Goal: Navigation & Orientation: Find specific page/section

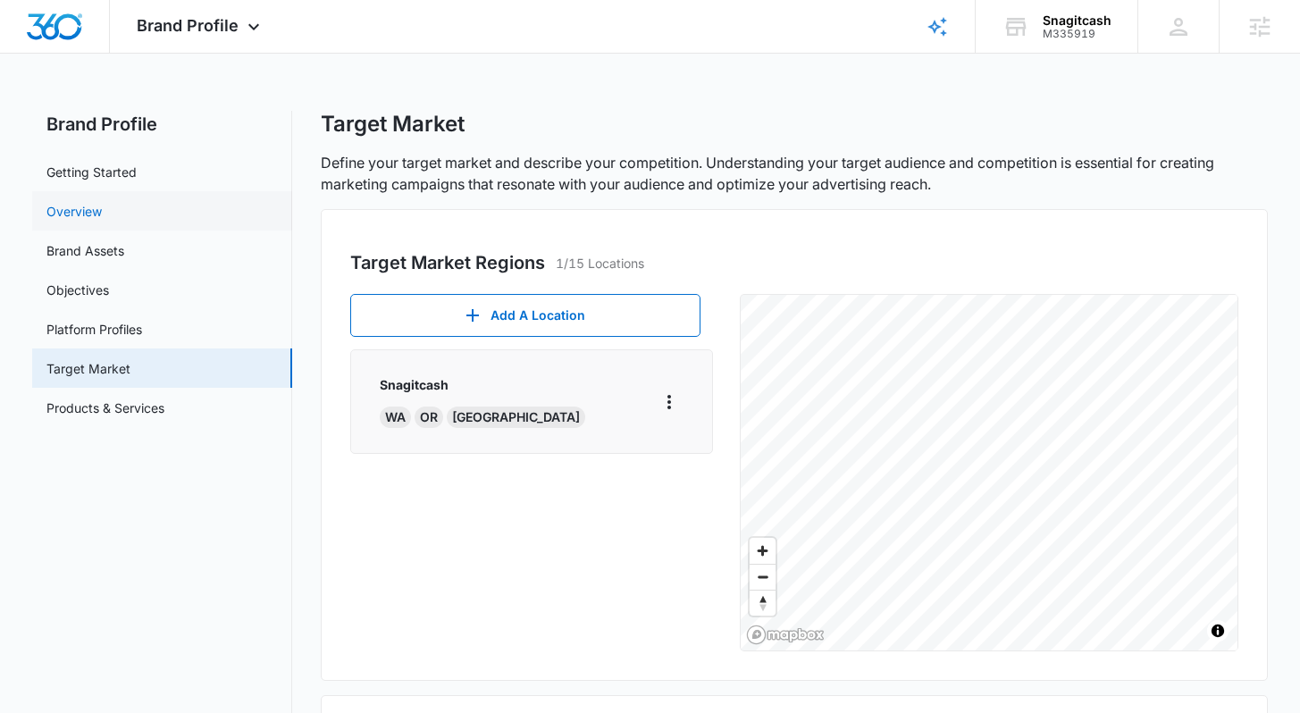
click at [102, 211] on link "Overview" at bounding box center [73, 211] width 55 height 19
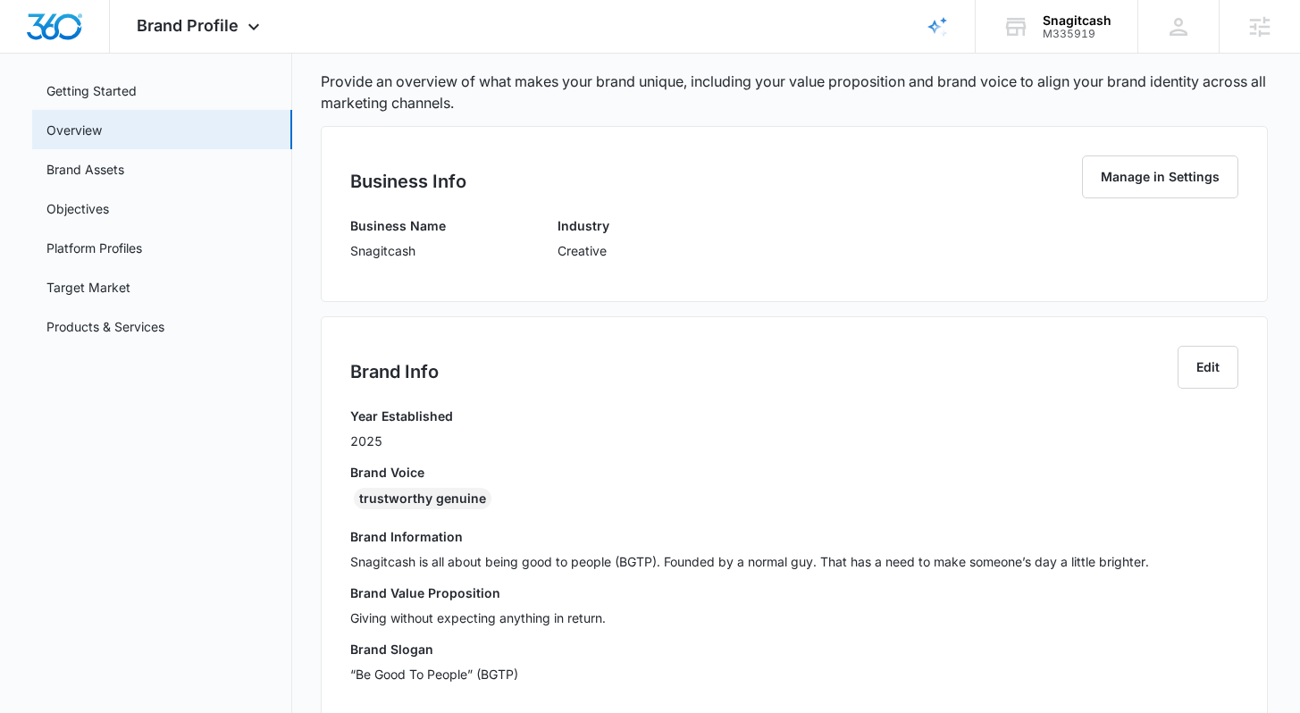
scroll to position [159, 0]
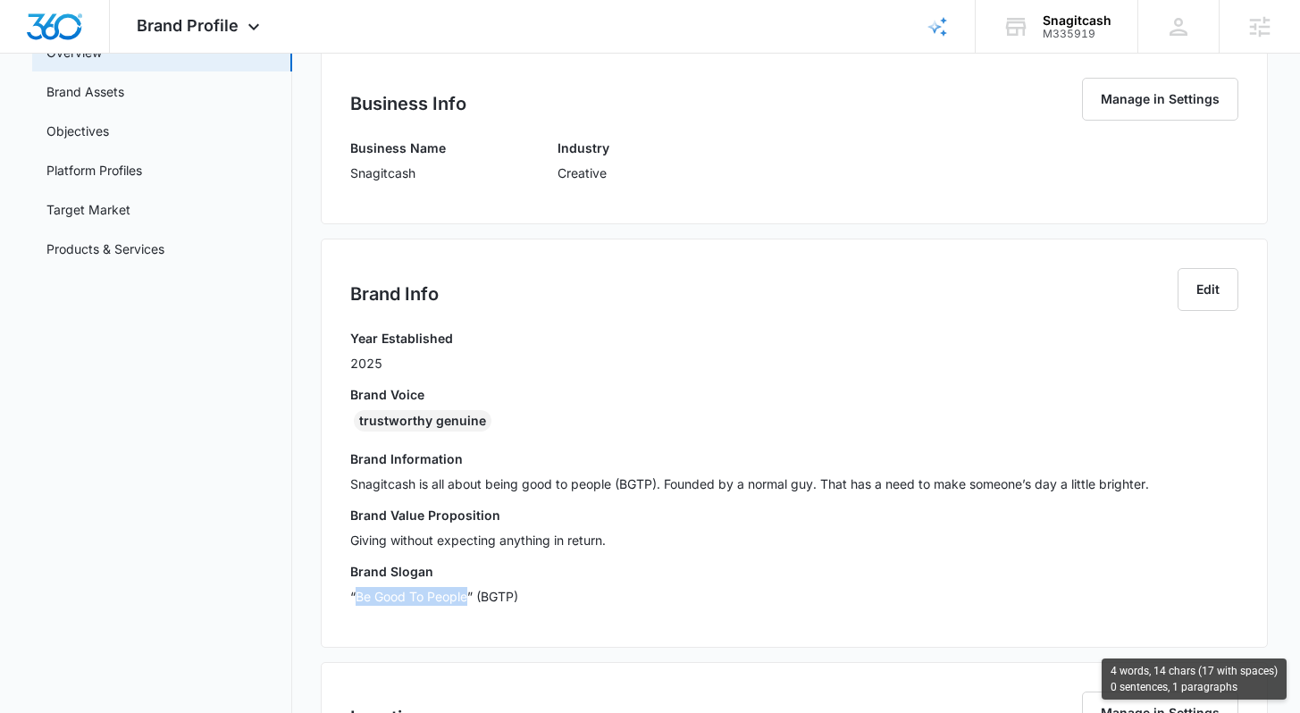
drag, startPoint x: 356, startPoint y: 598, endPoint x: 466, endPoint y: 598, distance: 110.8
click at [466, 598] on p "“Be Good To People” (BGTP)" at bounding box center [793, 596] width 887 height 19
copy p "Be Good To People"
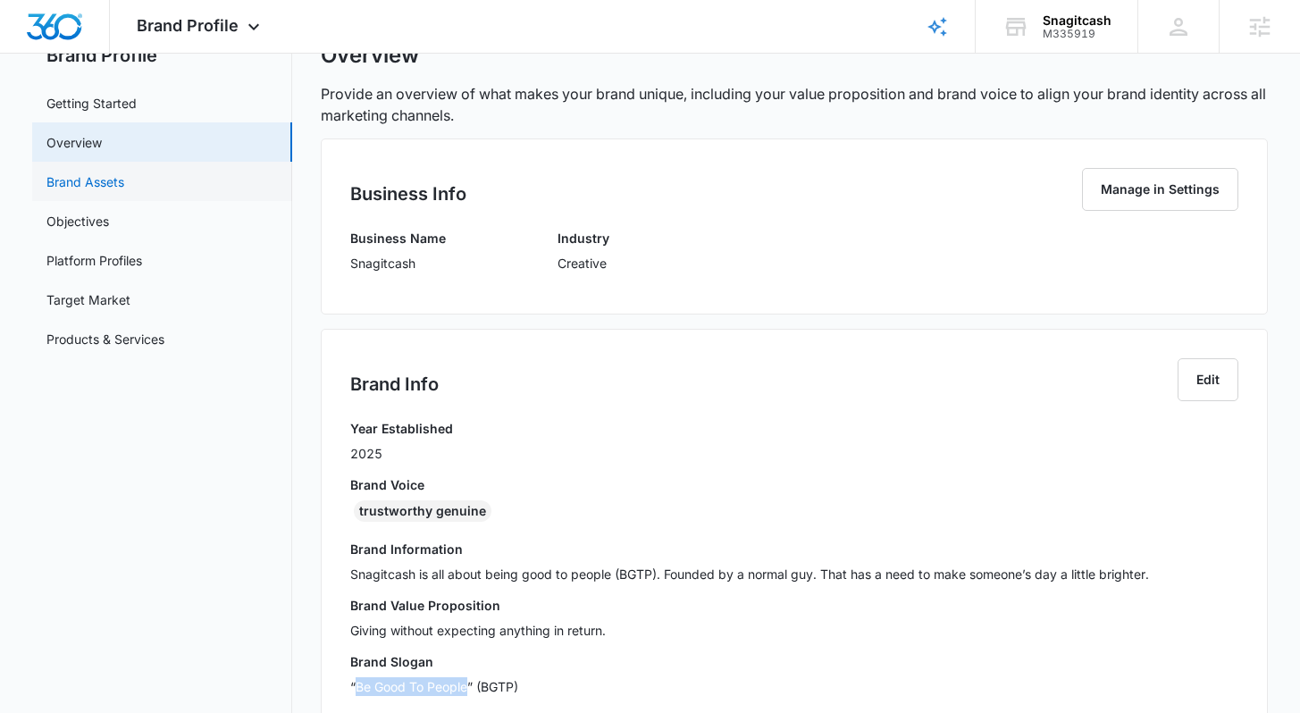
scroll to position [68, 0]
click at [114, 188] on link "Brand Assets" at bounding box center [85, 182] width 78 height 19
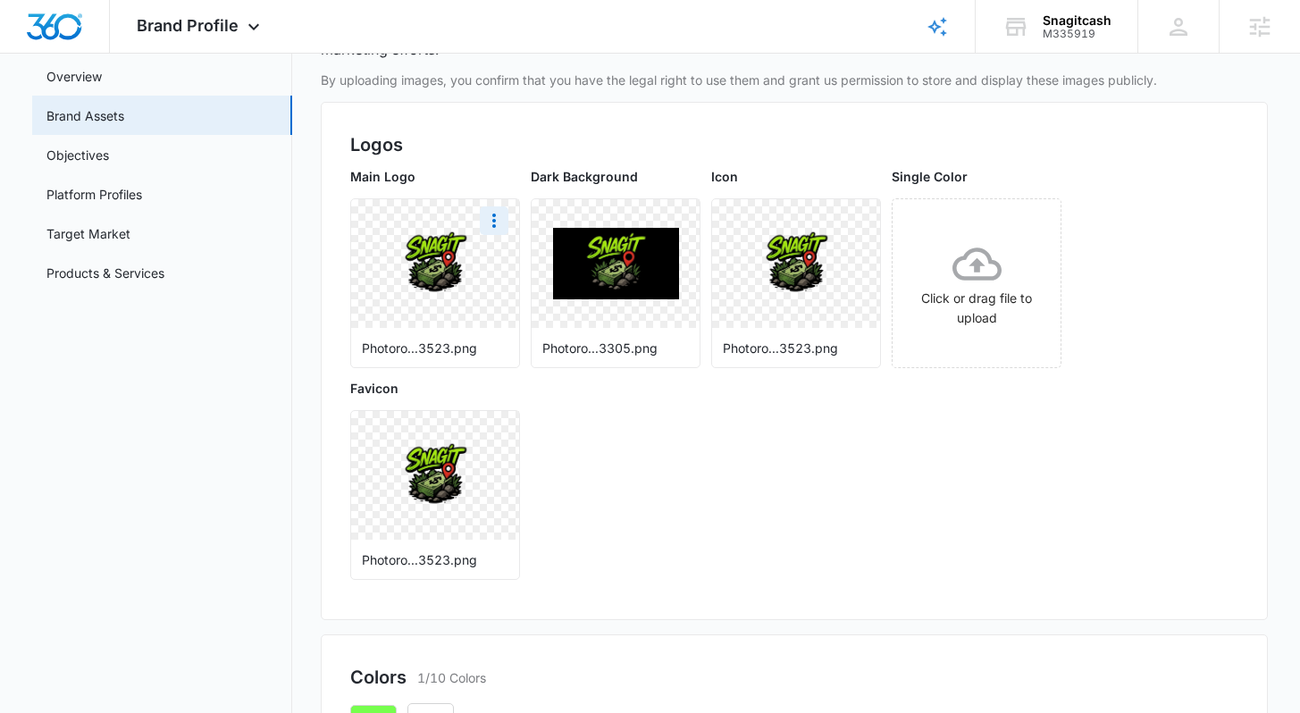
scroll to position [133, 0]
click at [427, 279] on img at bounding box center [435, 265] width 126 height 71
click at [448, 263] on img at bounding box center [435, 265] width 126 height 71
click at [496, 218] on icon "More" at bounding box center [493, 222] width 21 height 21
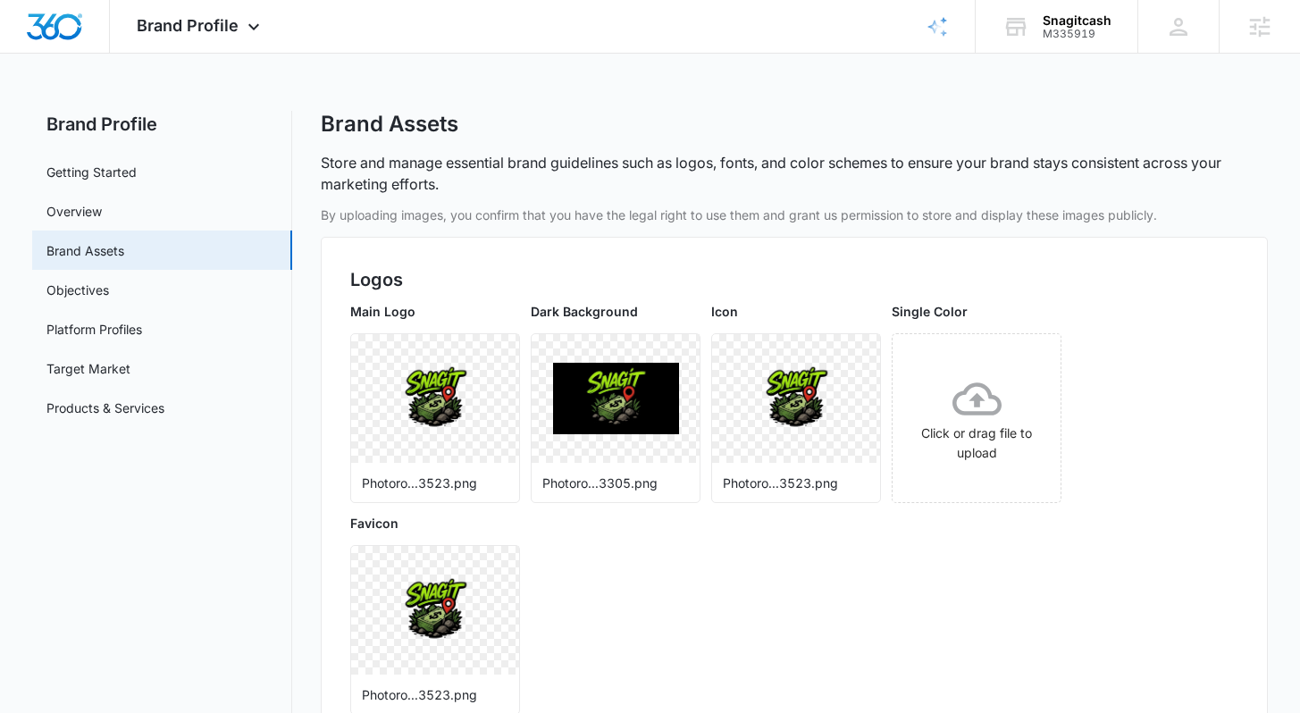
scroll to position [0, 0]
